Goal: Task Accomplishment & Management: Use online tool/utility

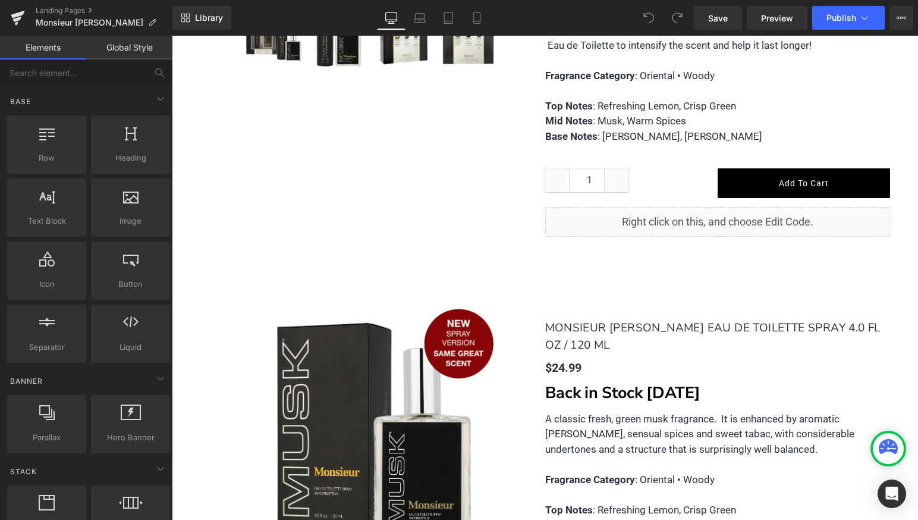
scroll to position [1086, 0]
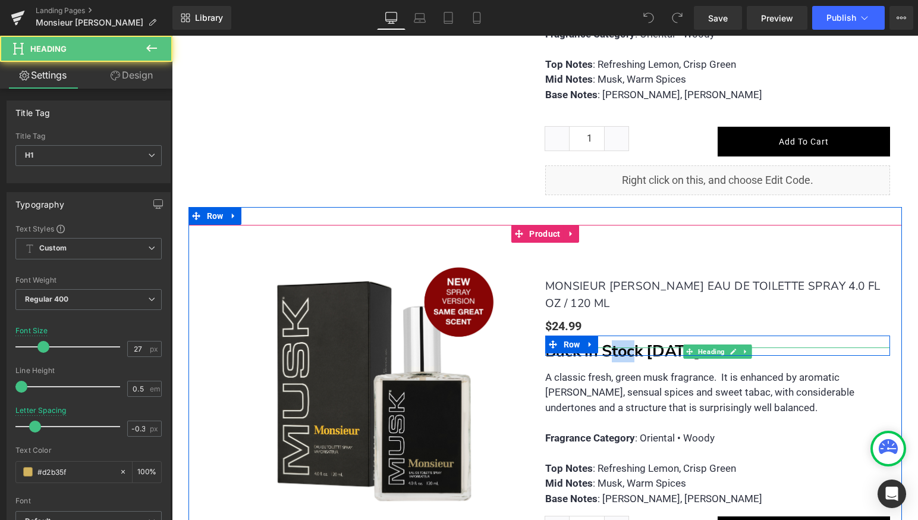
drag, startPoint x: 633, startPoint y: 326, endPoint x: 613, endPoint y: 325, distance: 19.6
click at [613, 340] on strong "Back in Stock [DATE]" at bounding box center [622, 351] width 155 height 22
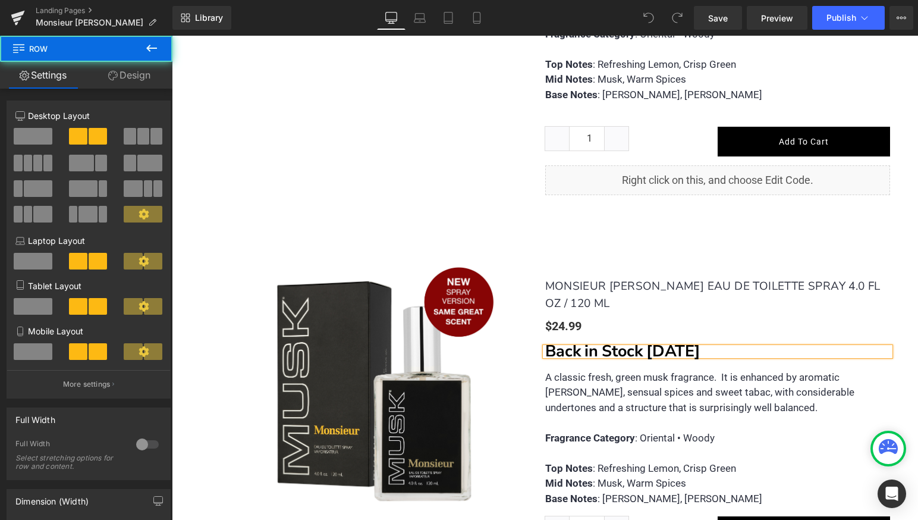
click at [534, 242] on div "(P) Image (P) Image List MONSIEUR MUSK EAU DE TOILETTE SPRAY 4.0 FL OZ / 120 ML…" at bounding box center [545, 417] width 690 height 350
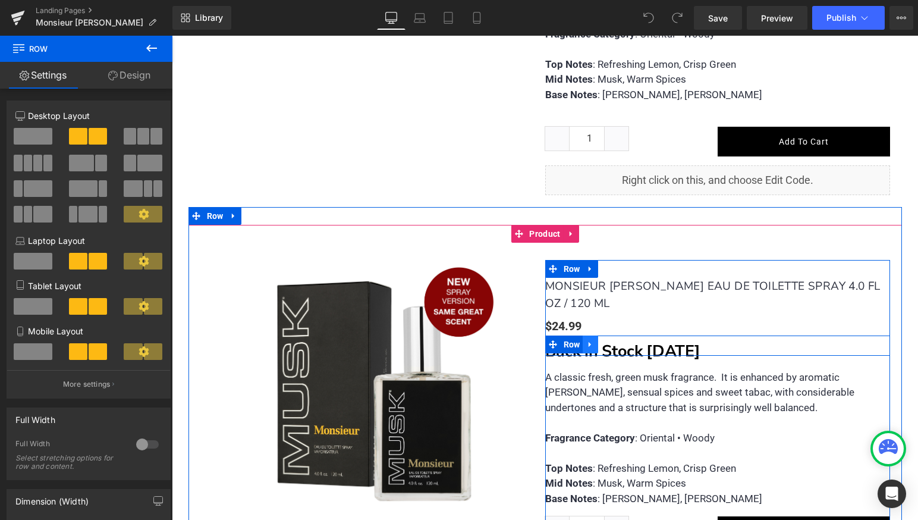
click at [591, 340] on icon at bounding box center [590, 344] width 8 height 9
click at [624, 340] on icon at bounding box center [621, 344] width 8 height 8
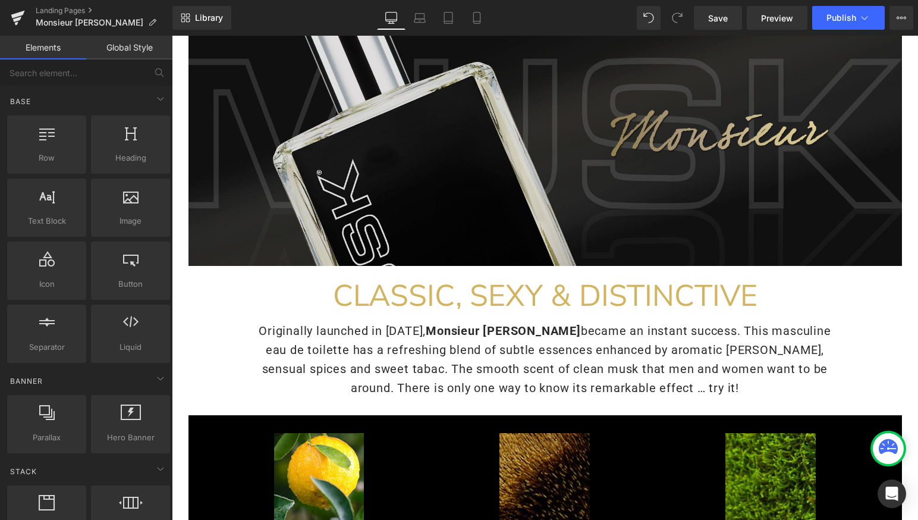
scroll to position [168, 0]
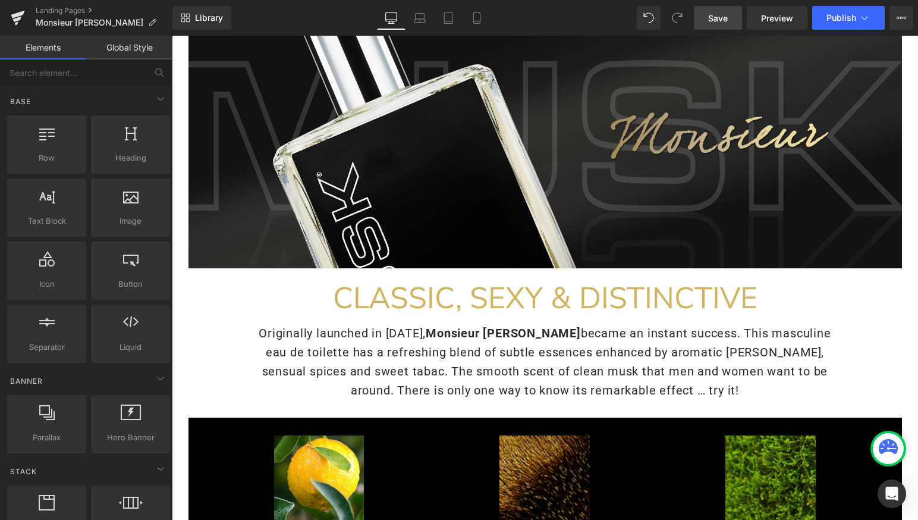
click at [725, 20] on span "Save" at bounding box center [718, 18] width 20 height 12
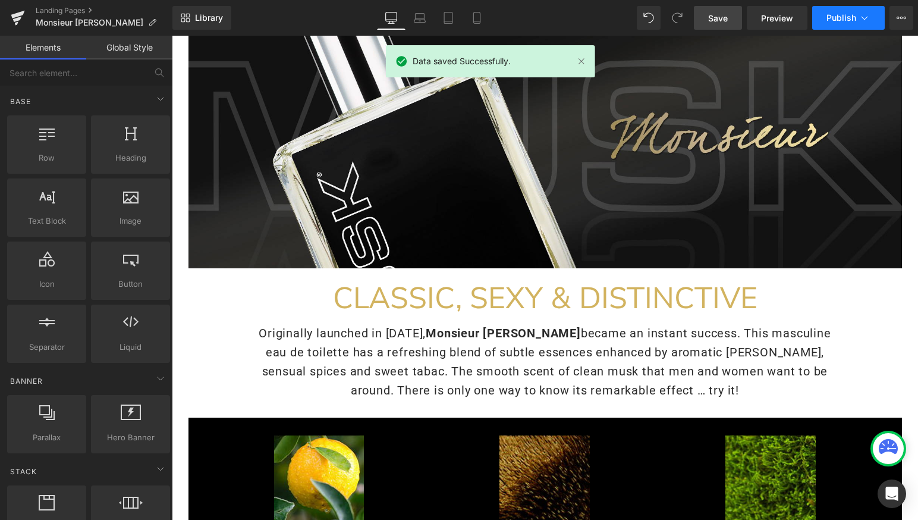
click at [835, 21] on span "Publish" at bounding box center [842, 18] width 30 height 10
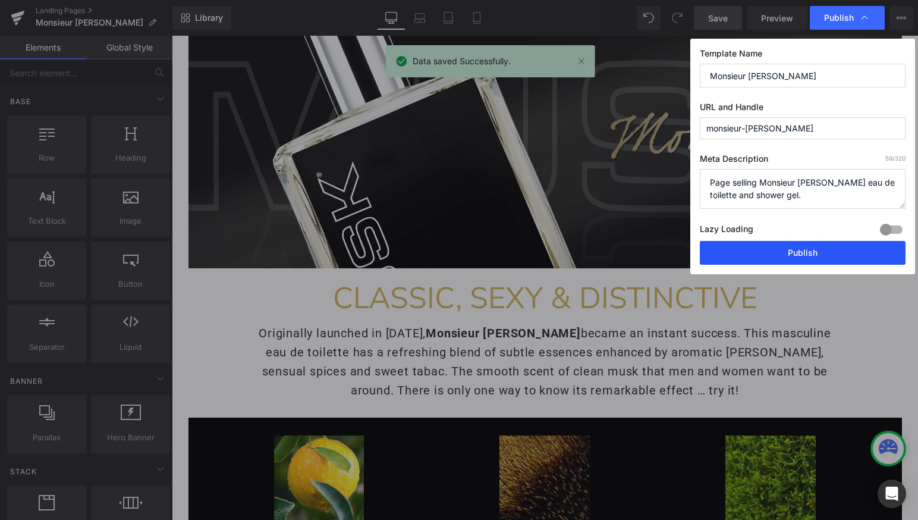
click at [787, 260] on button "Publish" at bounding box center [803, 253] width 206 height 24
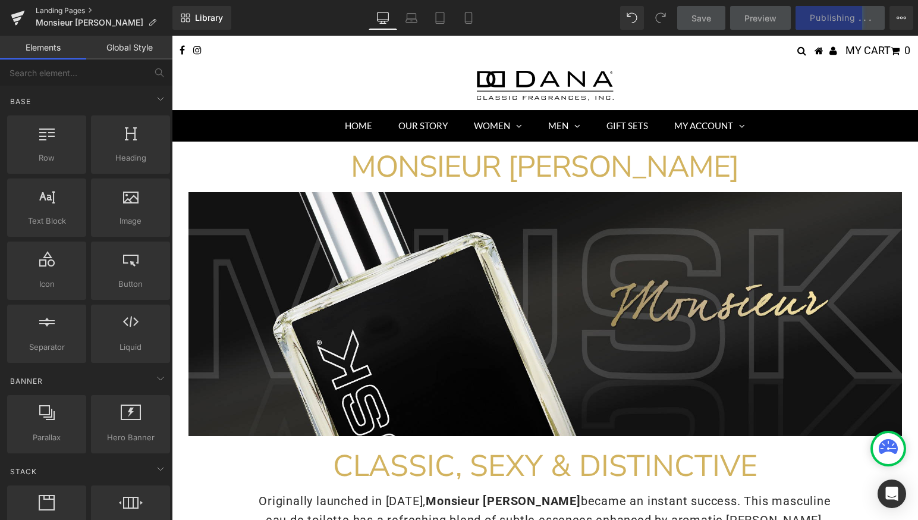
click at [76, 12] on link "Landing Pages" at bounding box center [104, 11] width 137 height 10
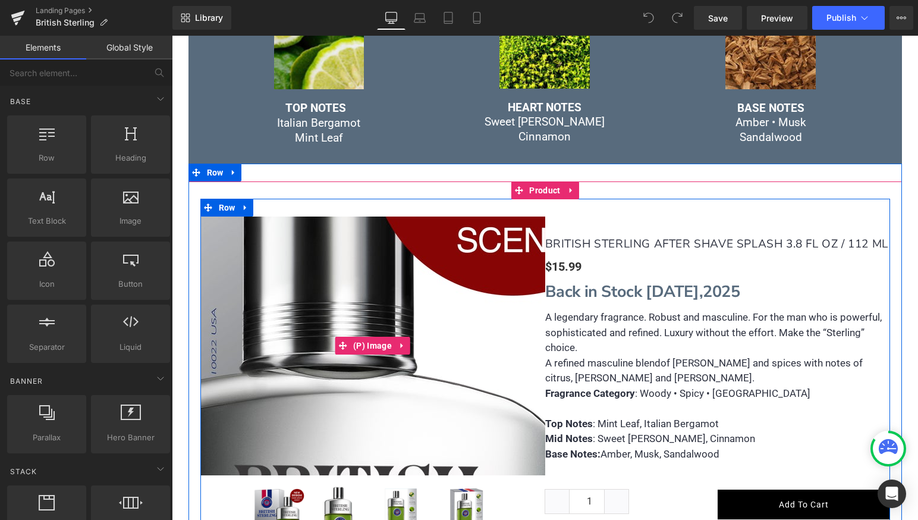
scroll to position [639, 0]
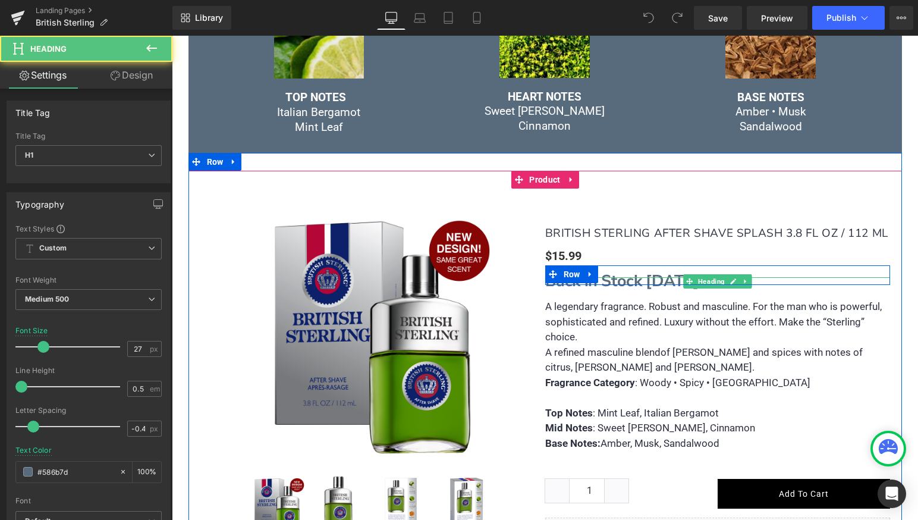
drag, startPoint x: 616, startPoint y: 277, endPoint x: 624, endPoint y: 277, distance: 7.7
click at [624, 277] on div "Back in Stock [DATE] Heading" at bounding box center [717, 281] width 345 height 8
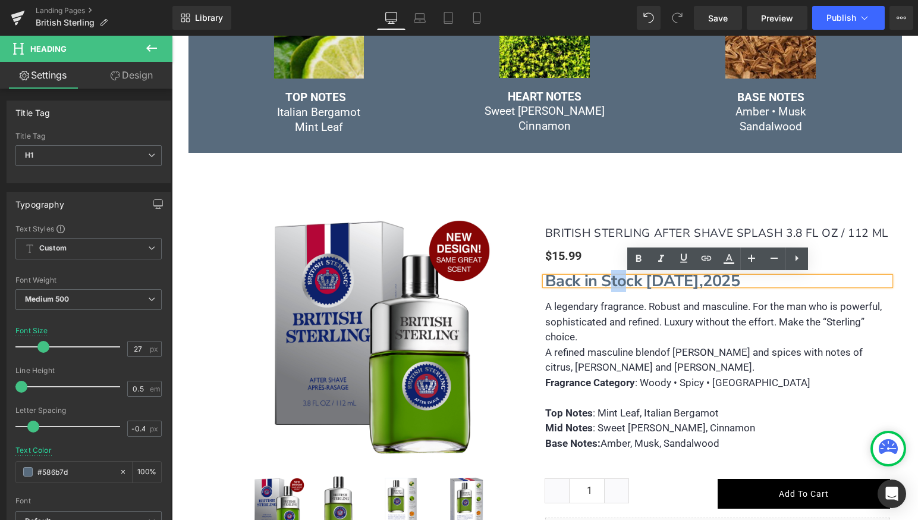
drag, startPoint x: 625, startPoint y: 279, endPoint x: 611, endPoint y: 279, distance: 13.7
click at [611, 279] on strong "Back in Stock [DATE]," at bounding box center [624, 281] width 158 height 22
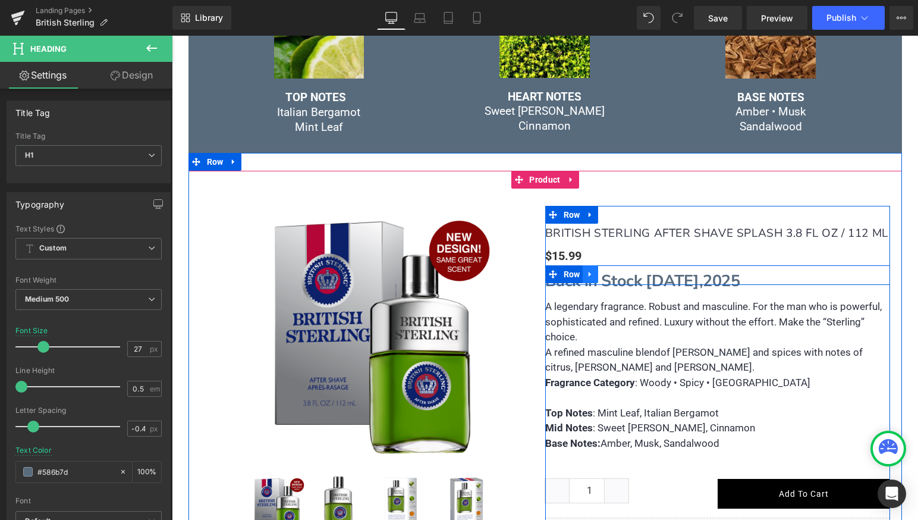
click at [593, 272] on icon at bounding box center [590, 273] width 8 height 9
click at [620, 272] on icon at bounding box center [621, 274] width 8 height 8
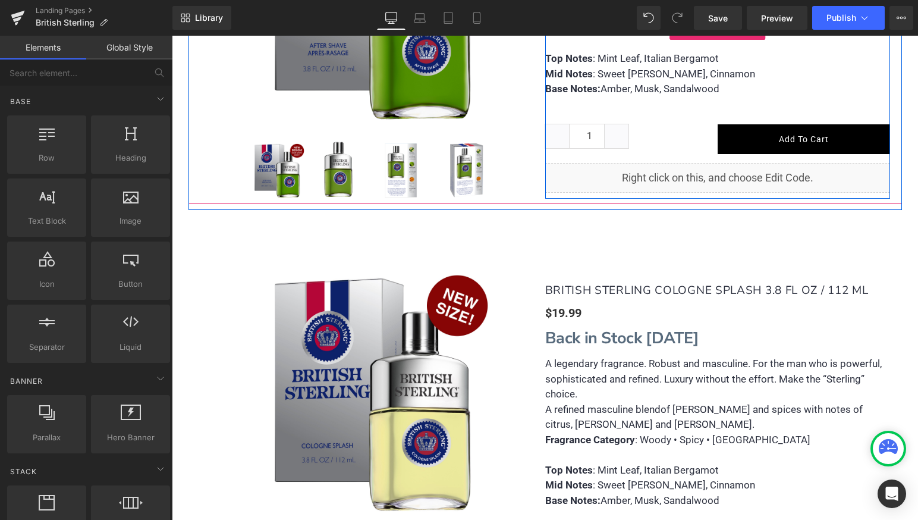
scroll to position [987, 0]
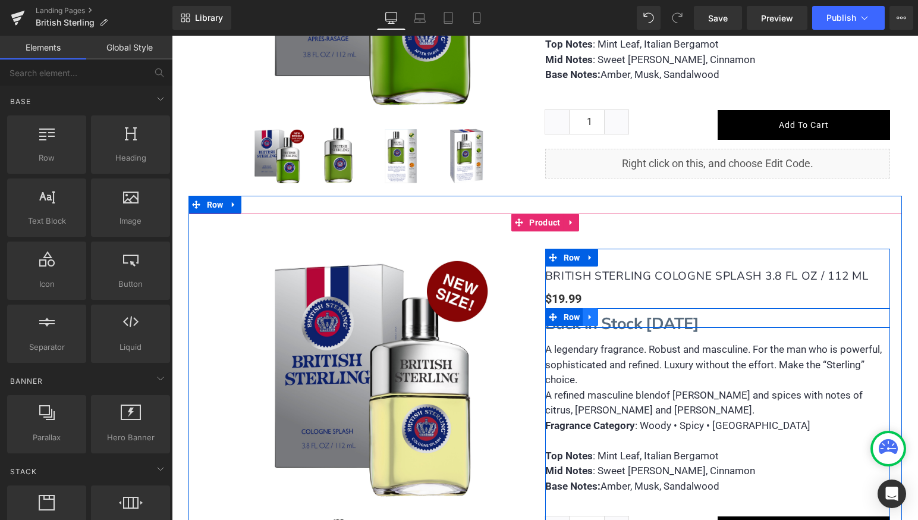
click at [589, 316] on icon at bounding box center [590, 317] width 2 height 5
click at [619, 316] on icon at bounding box center [621, 317] width 8 height 8
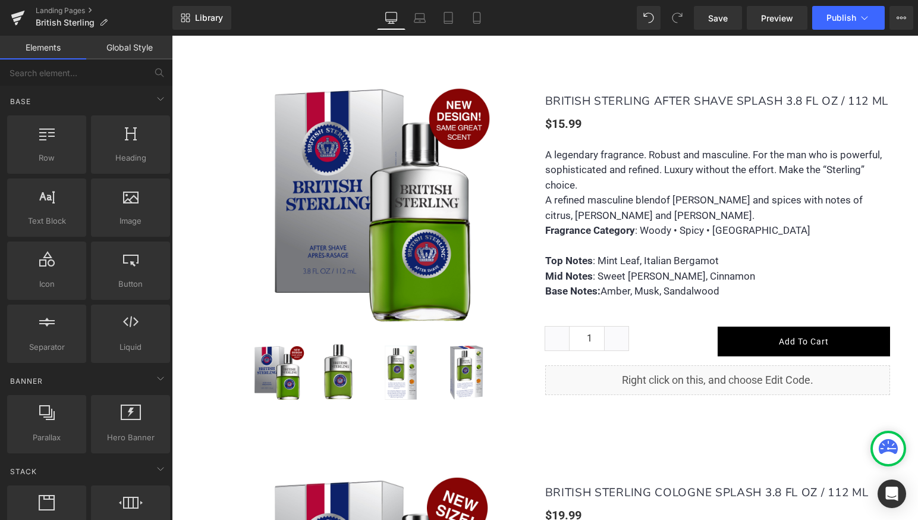
scroll to position [761, 0]
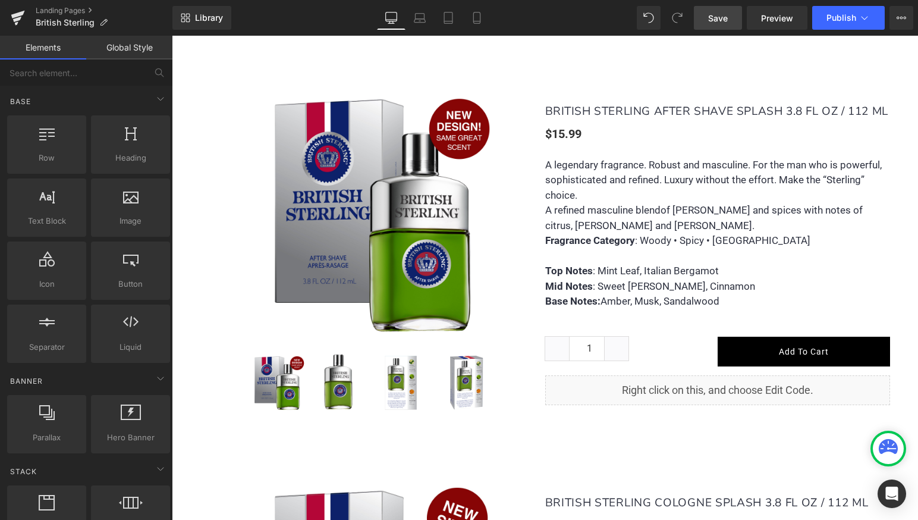
click at [723, 12] on span "Save" at bounding box center [718, 18] width 20 height 12
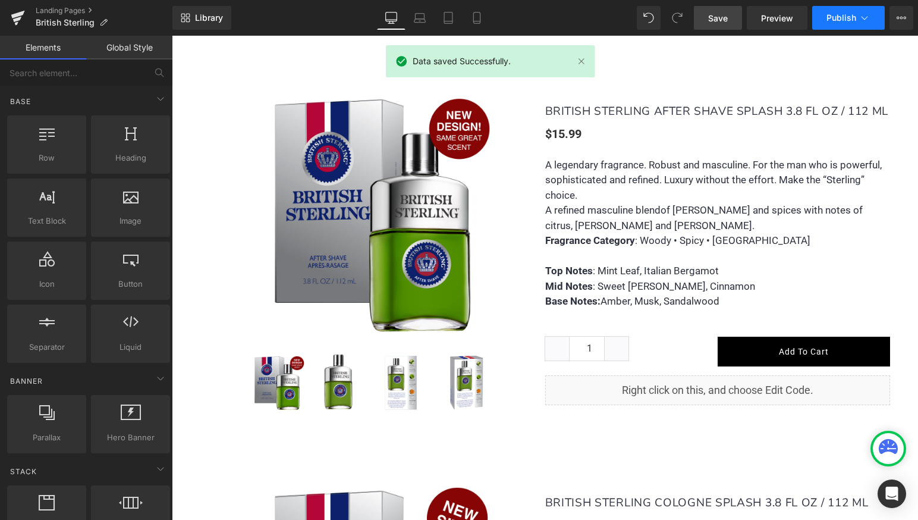
click at [828, 15] on span "Publish" at bounding box center [842, 18] width 30 height 10
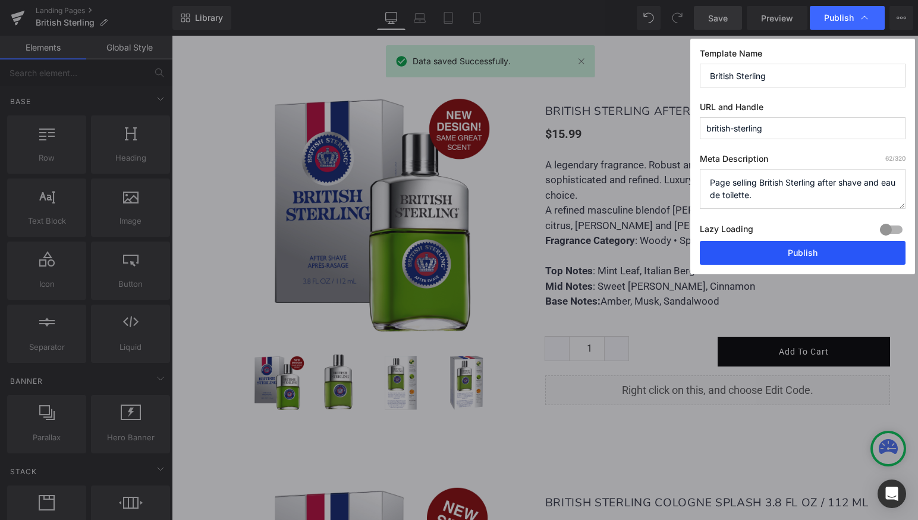
click at [788, 253] on button "Publish" at bounding box center [803, 253] width 206 height 24
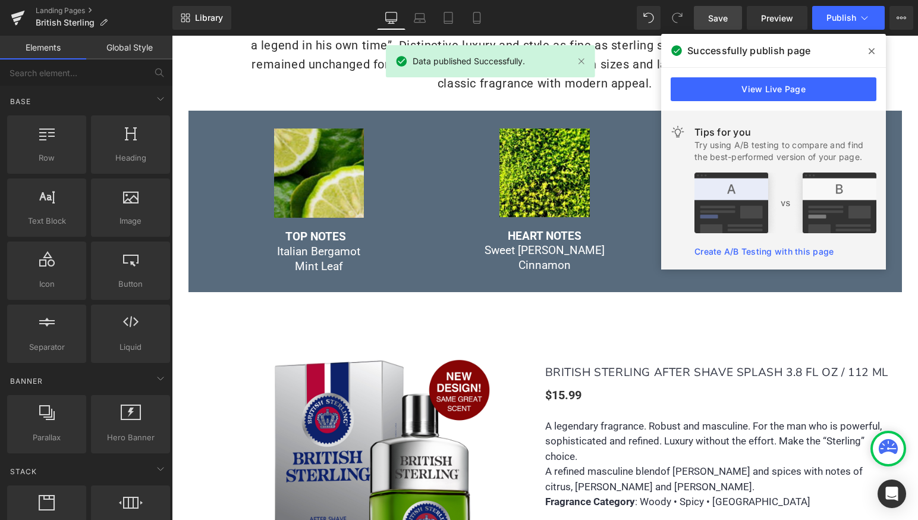
scroll to position [499, 0]
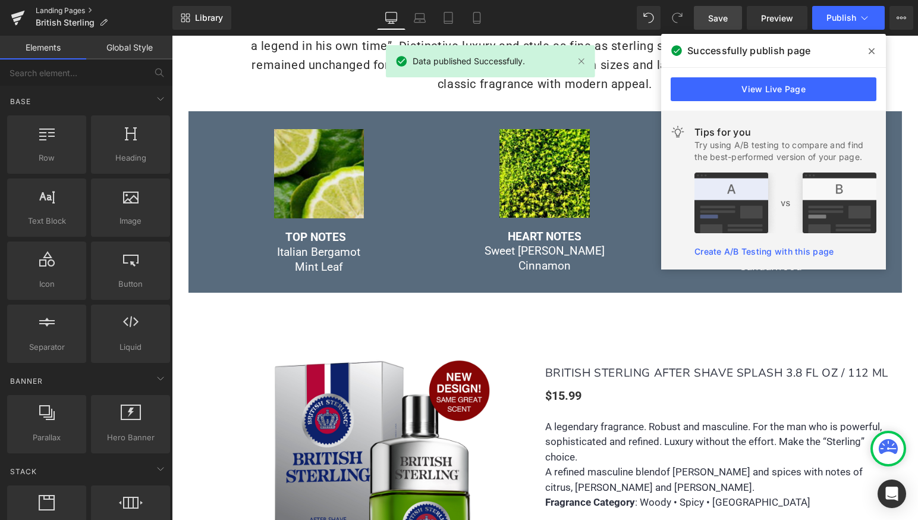
click at [60, 10] on link "Landing Pages" at bounding box center [104, 11] width 137 height 10
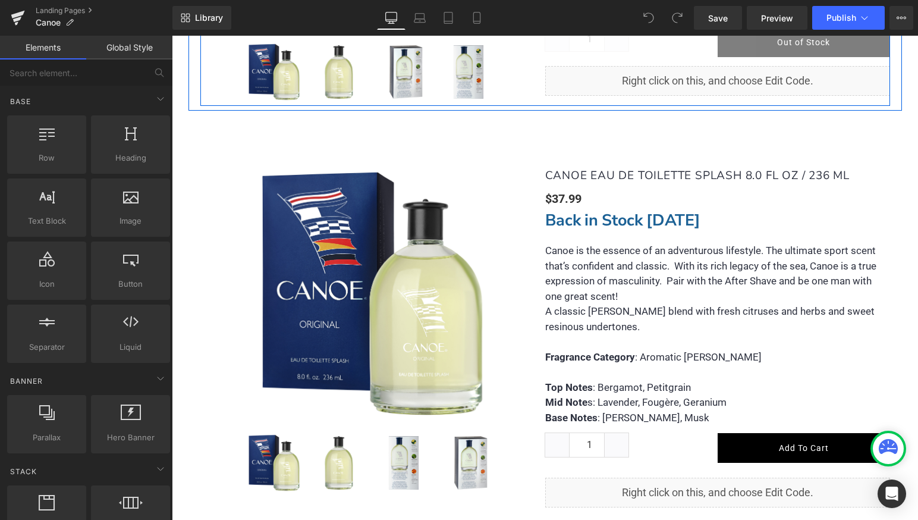
scroll to position [1493, 0]
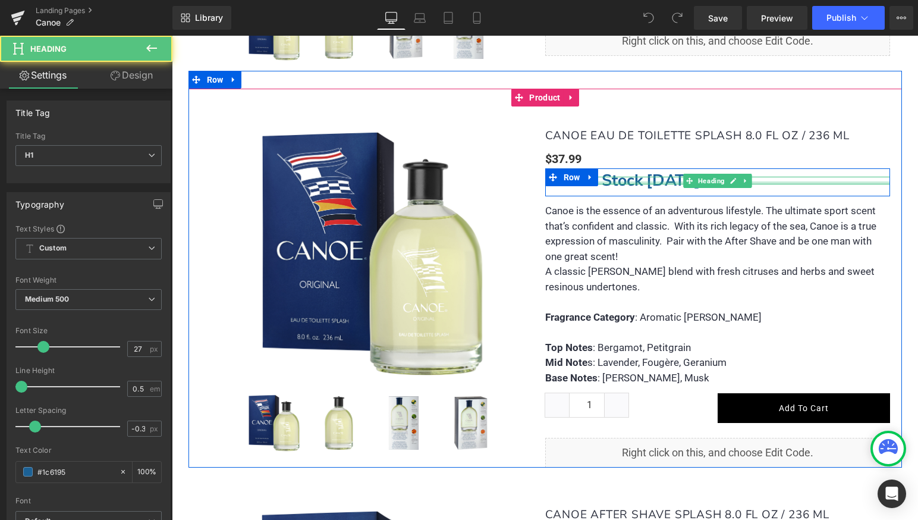
click at [615, 181] on div at bounding box center [717, 182] width 345 height 3
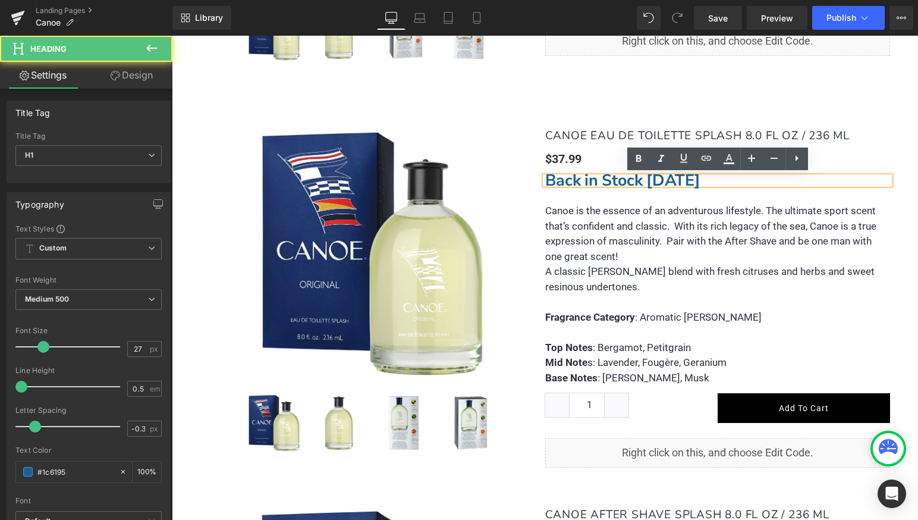
click at [620, 181] on strong "Back in Stock [DATE]" at bounding box center [622, 180] width 155 height 22
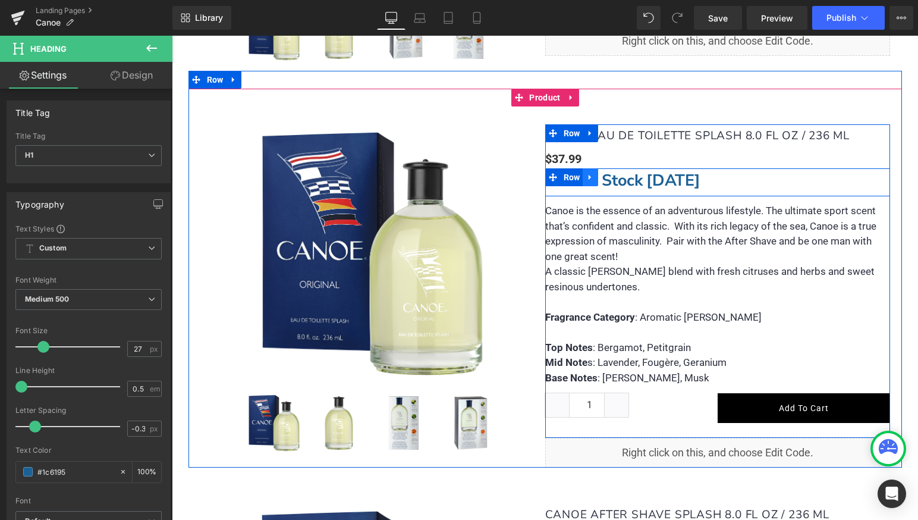
click at [593, 175] on icon at bounding box center [590, 176] width 8 height 9
click at [621, 177] on icon at bounding box center [621, 176] width 8 height 9
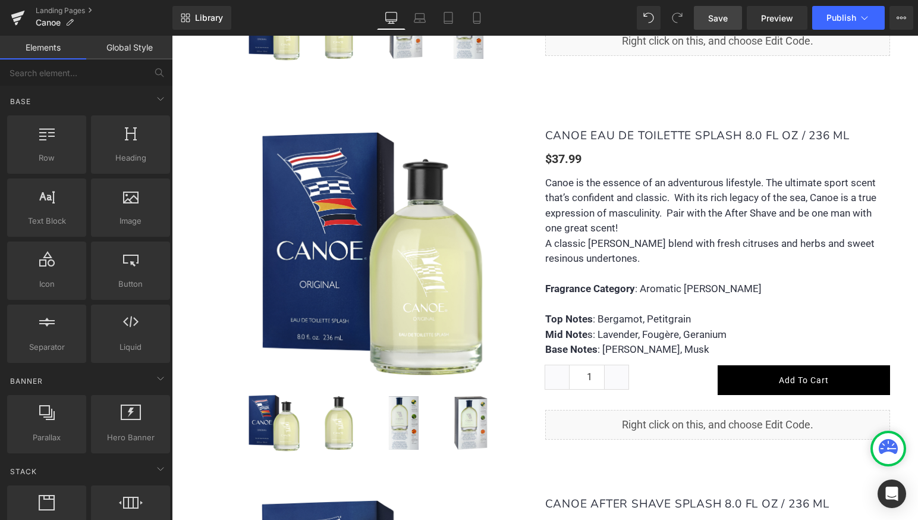
click at [718, 20] on span "Save" at bounding box center [718, 18] width 20 height 12
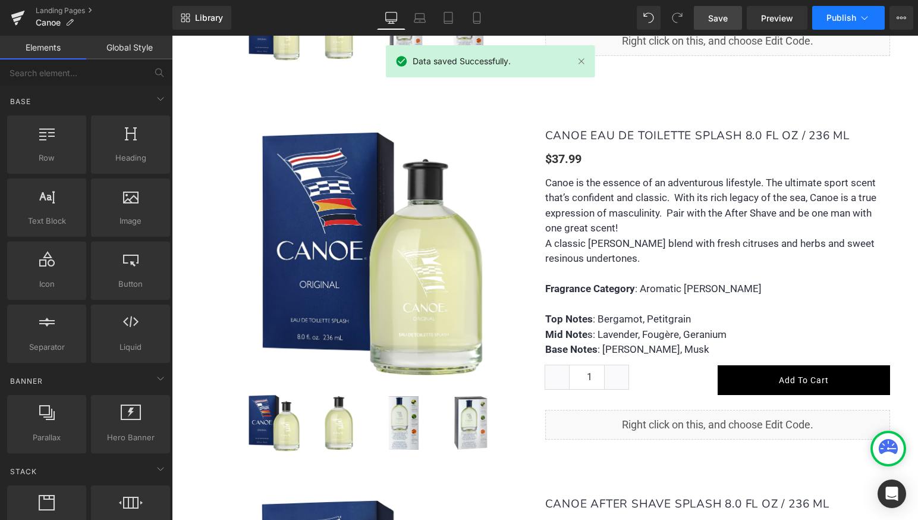
click at [836, 21] on span "Publish" at bounding box center [842, 18] width 30 height 10
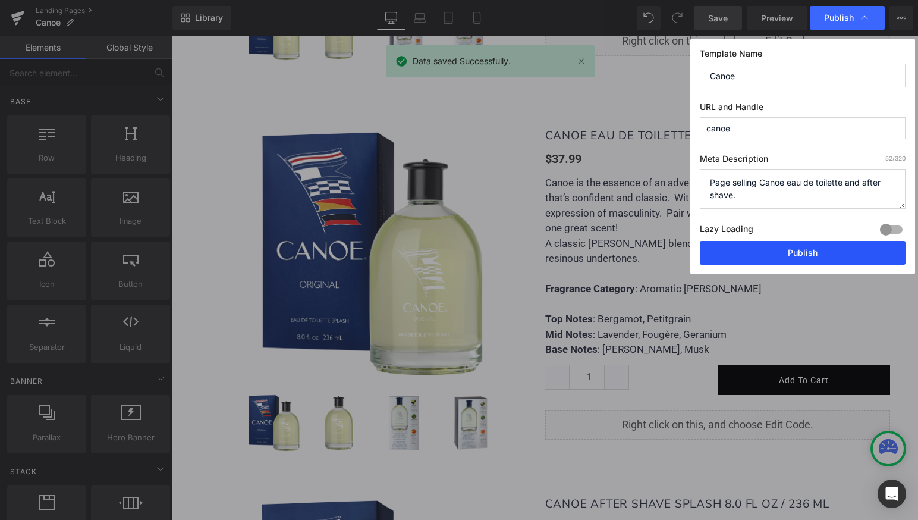
click at [802, 255] on button "Publish" at bounding box center [803, 253] width 206 height 24
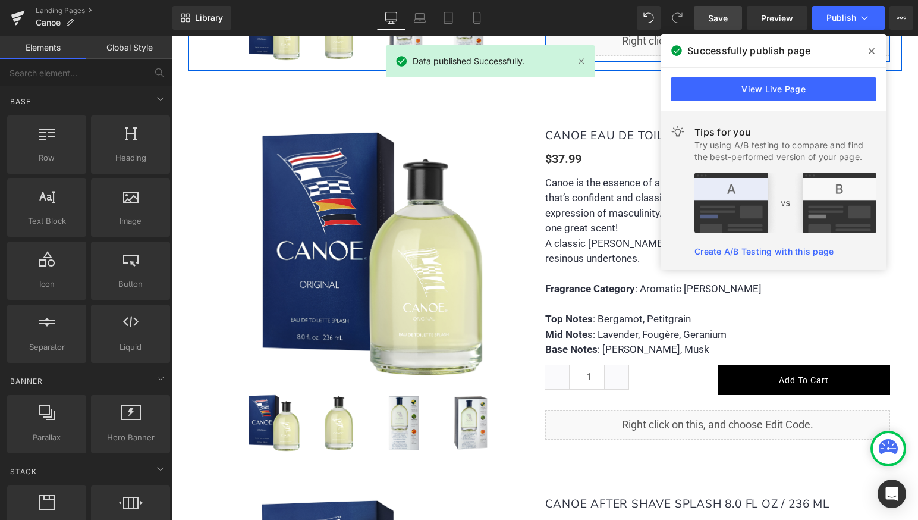
click at [875, 51] on span at bounding box center [871, 51] width 19 height 19
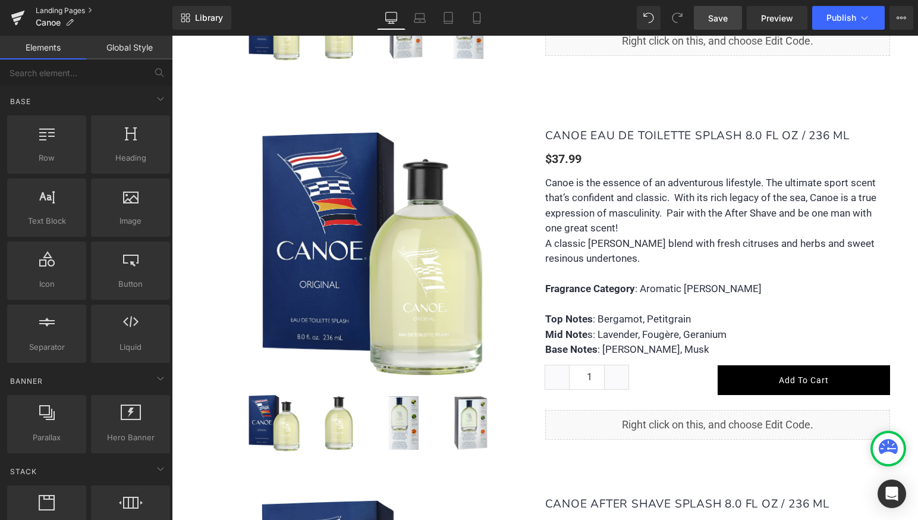
click at [64, 9] on link "Landing Pages" at bounding box center [104, 11] width 137 height 10
